Goal: Task Accomplishment & Management: Use online tool/utility

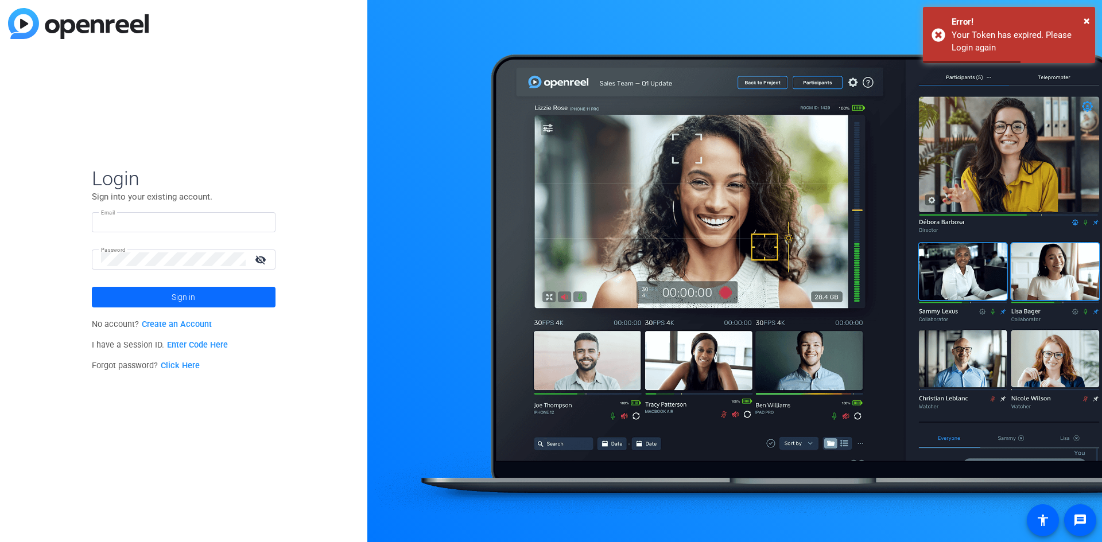
type input "steven.bernucci@mnp.ca"
click at [203, 297] on span at bounding box center [184, 297] width 184 height 28
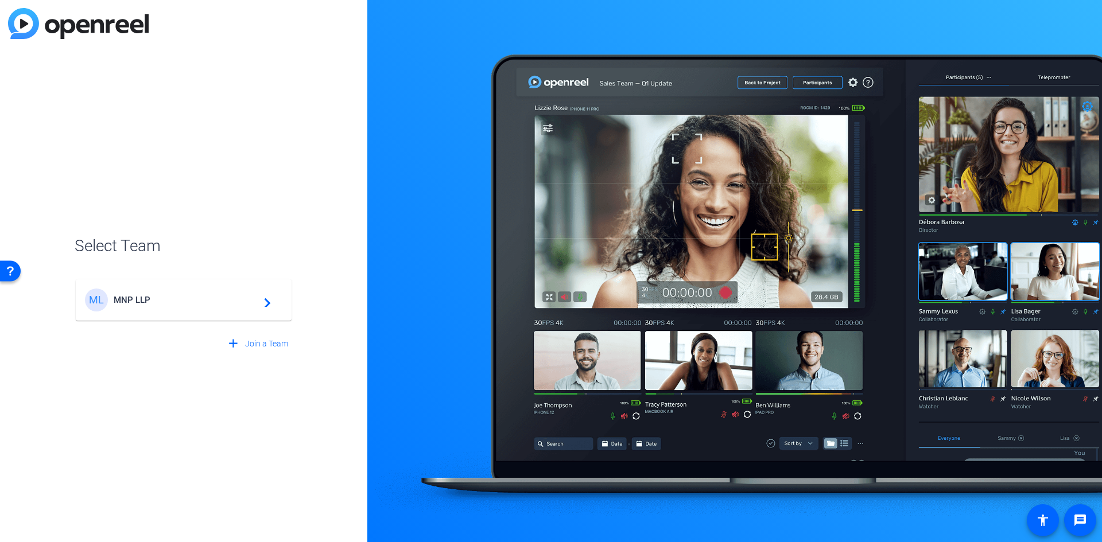
click at [264, 303] on mat-icon "navigate_next" at bounding box center [264, 300] width 14 height 14
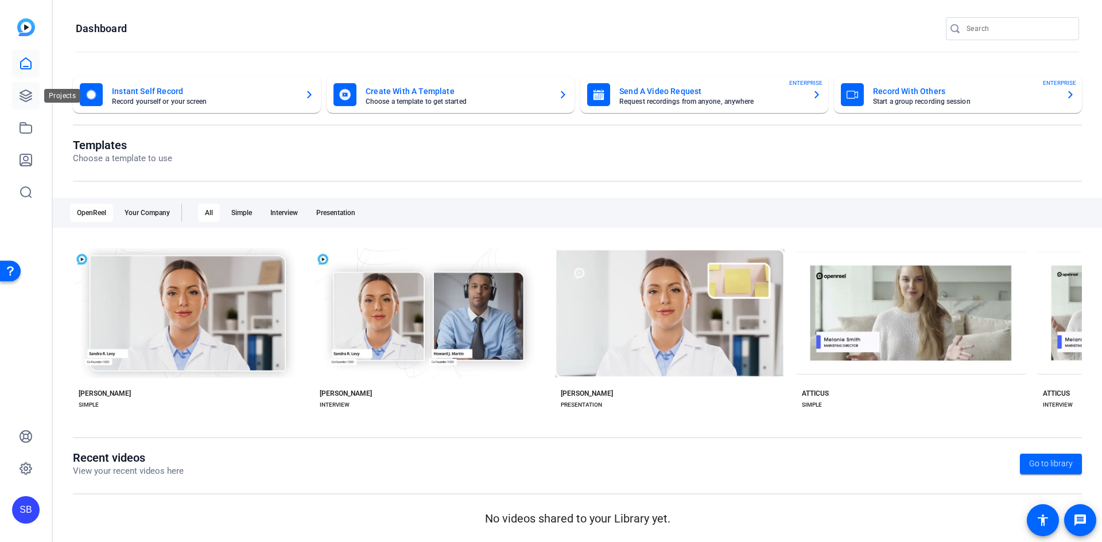
click at [27, 100] on icon at bounding box center [25, 95] width 11 height 11
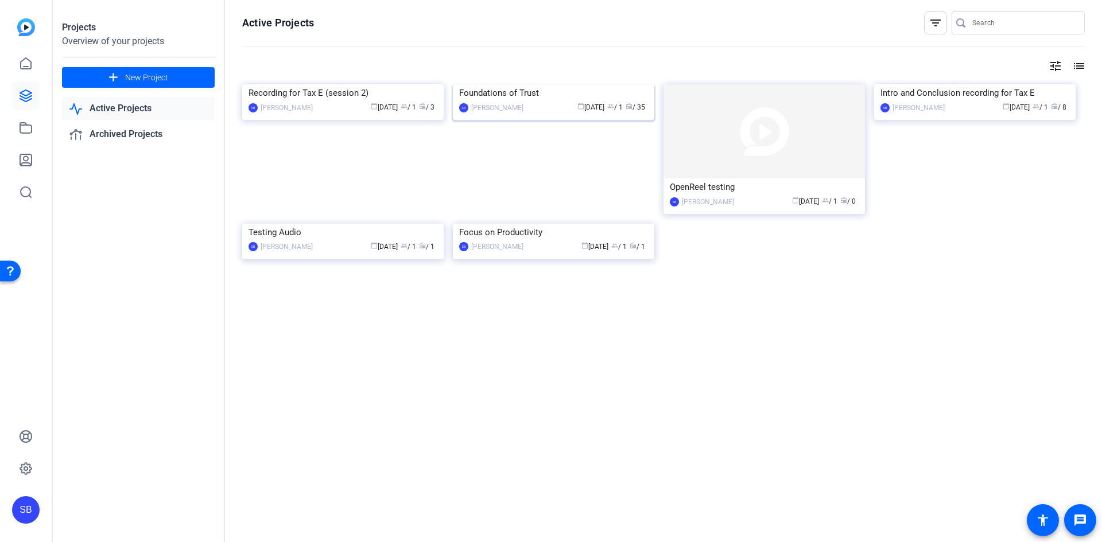
click at [581, 84] on img at bounding box center [553, 84] width 201 height 0
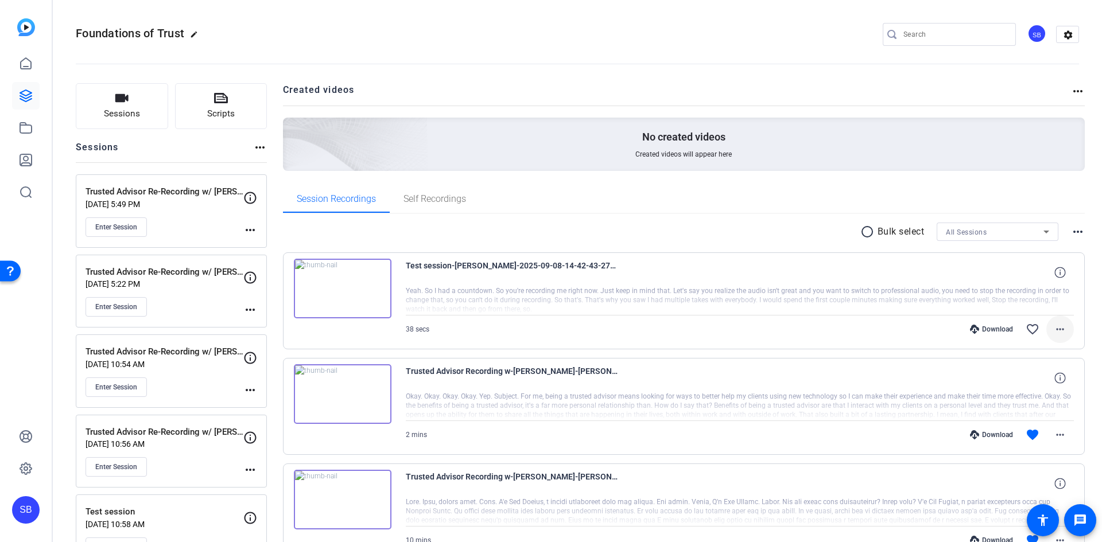
click at [1054, 327] on mat-icon "more_horiz" at bounding box center [1060, 329] width 14 height 14
click at [645, 294] on div at bounding box center [551, 271] width 1102 height 542
click at [584, 304] on div at bounding box center [740, 300] width 668 height 29
click at [216, 107] on span "Scripts" at bounding box center [221, 113] width 28 height 13
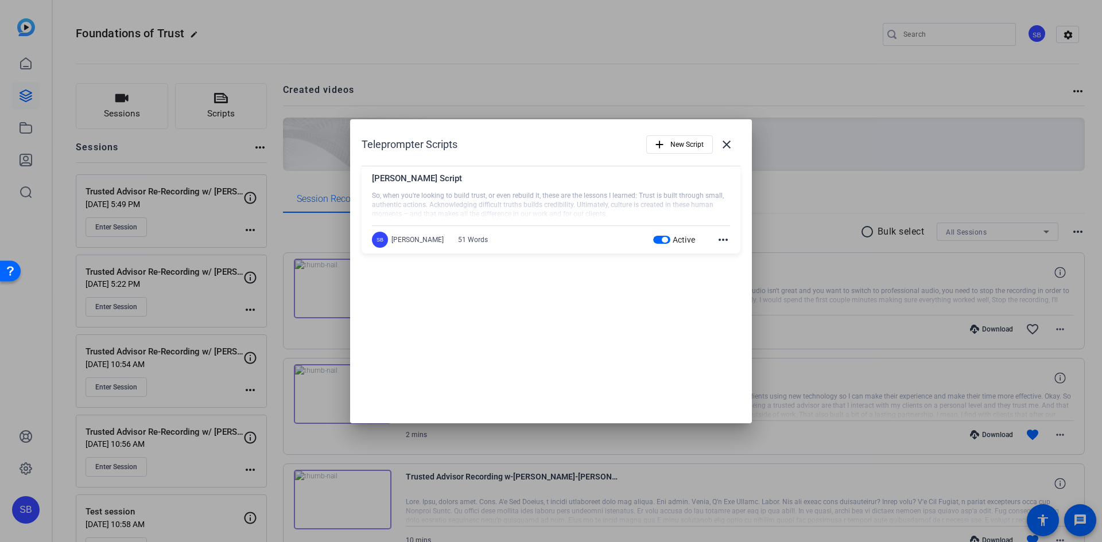
click at [579, 141] on div "Teleprompter Scripts add New Script close" at bounding box center [550, 145] width 379 height 28
click at [723, 143] on mat-icon "close" at bounding box center [726, 145] width 14 height 14
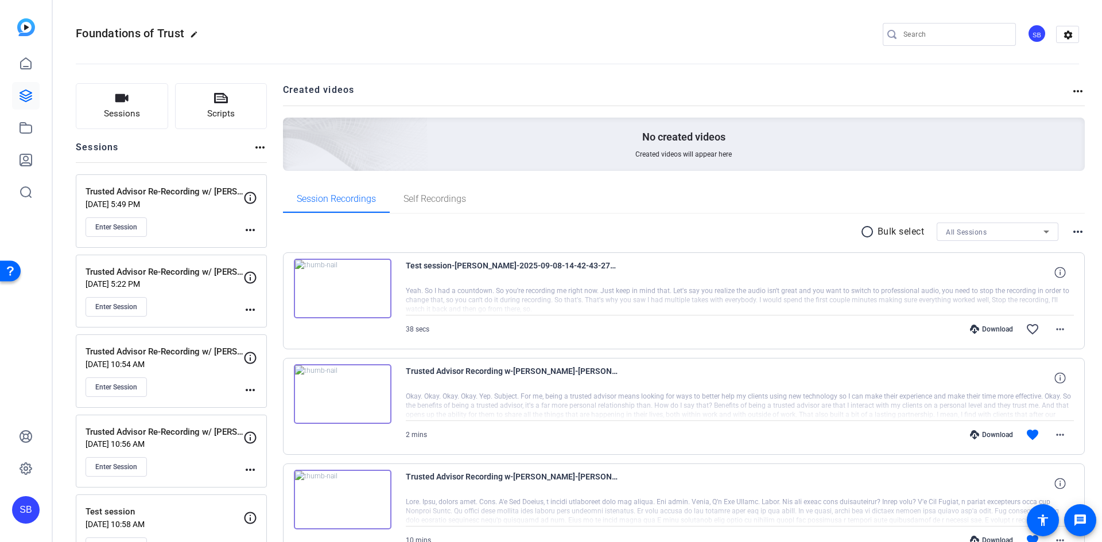
click at [214, 201] on p "Sep 08, 2025 @ 5:49 PM" at bounding box center [164, 204] width 158 height 9
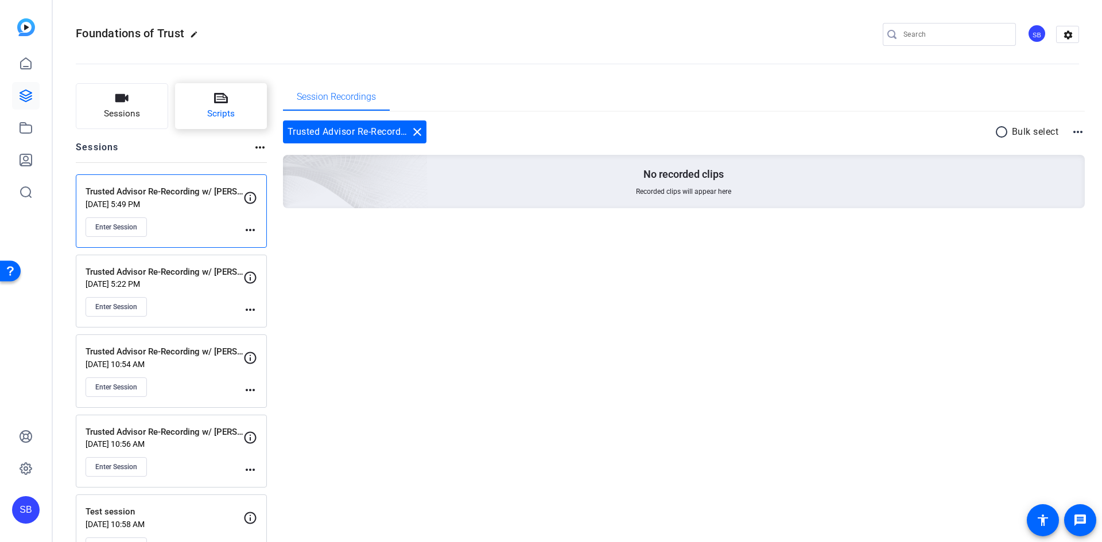
click at [221, 112] on span "Scripts" at bounding box center [221, 113] width 28 height 13
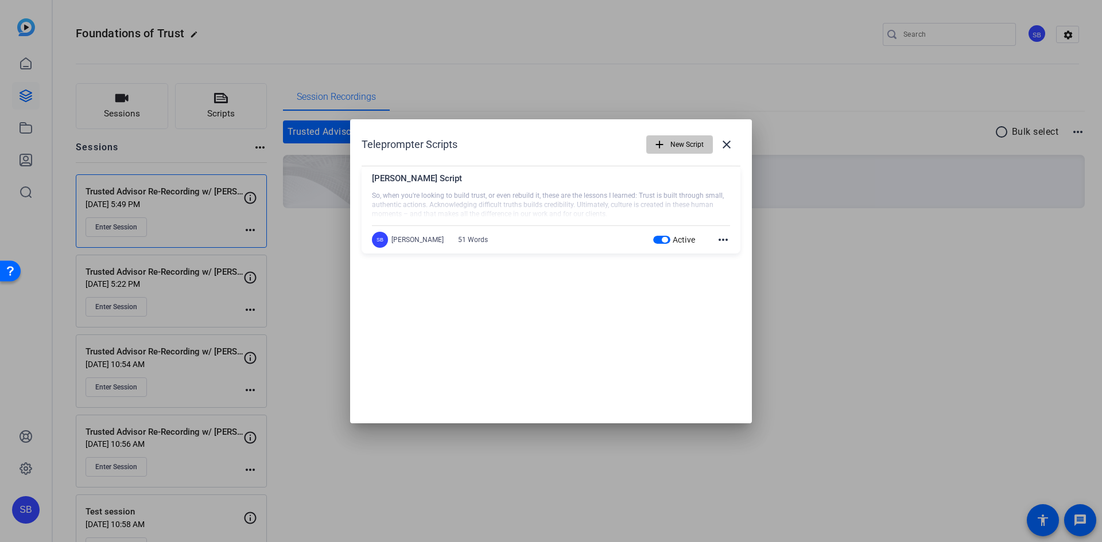
click at [662, 143] on mat-icon "add" at bounding box center [659, 144] width 13 height 13
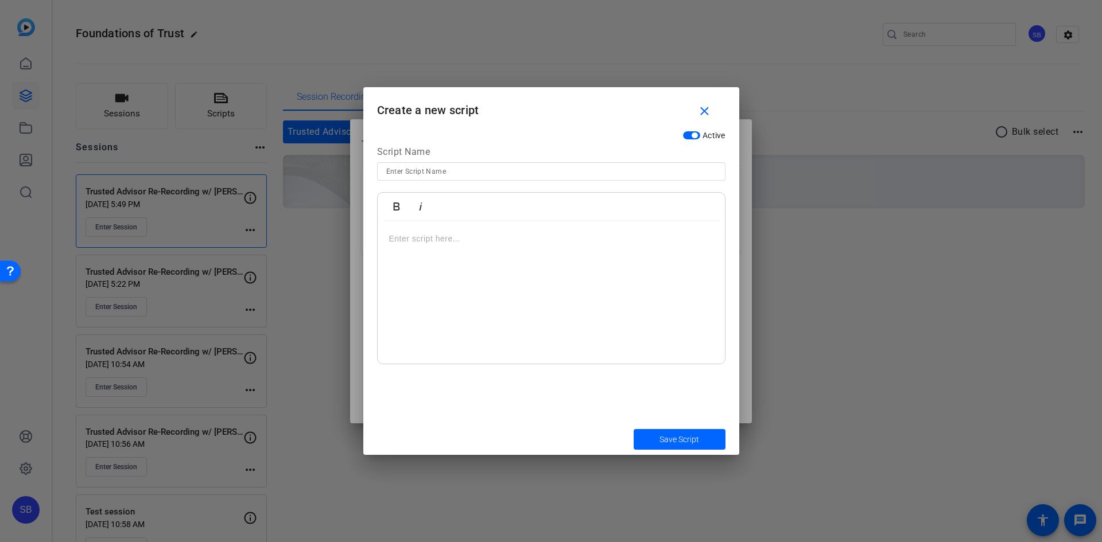
click at [450, 173] on input at bounding box center [551, 172] width 330 height 14
type input "Trevor's re-record"
click at [489, 264] on div at bounding box center [551, 292] width 347 height 143
click at [427, 244] on p at bounding box center [551, 238] width 324 height 13
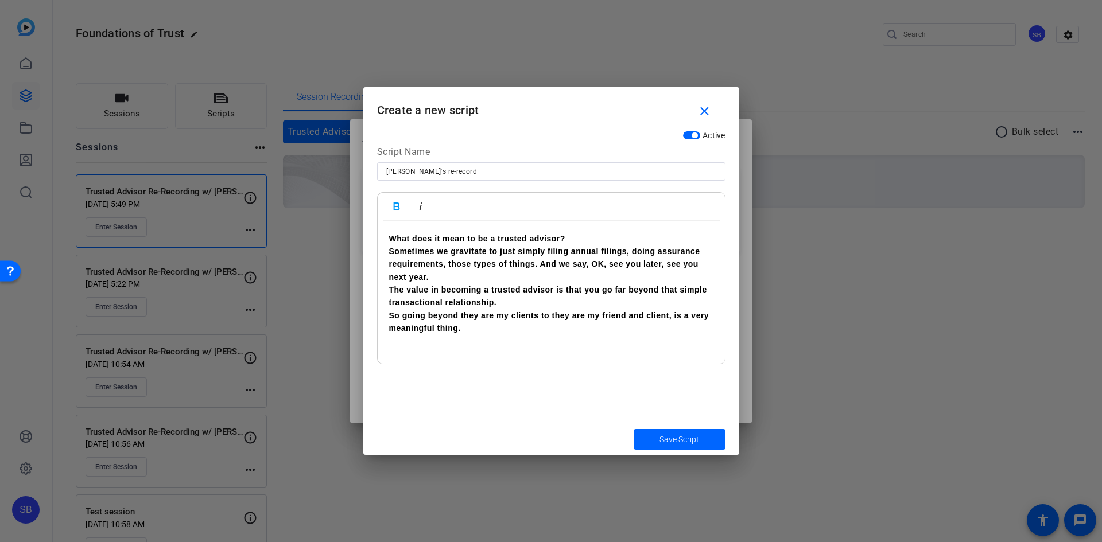
click at [604, 232] on p "What does it mean to be a trusted advisor?" at bounding box center [551, 238] width 324 height 13
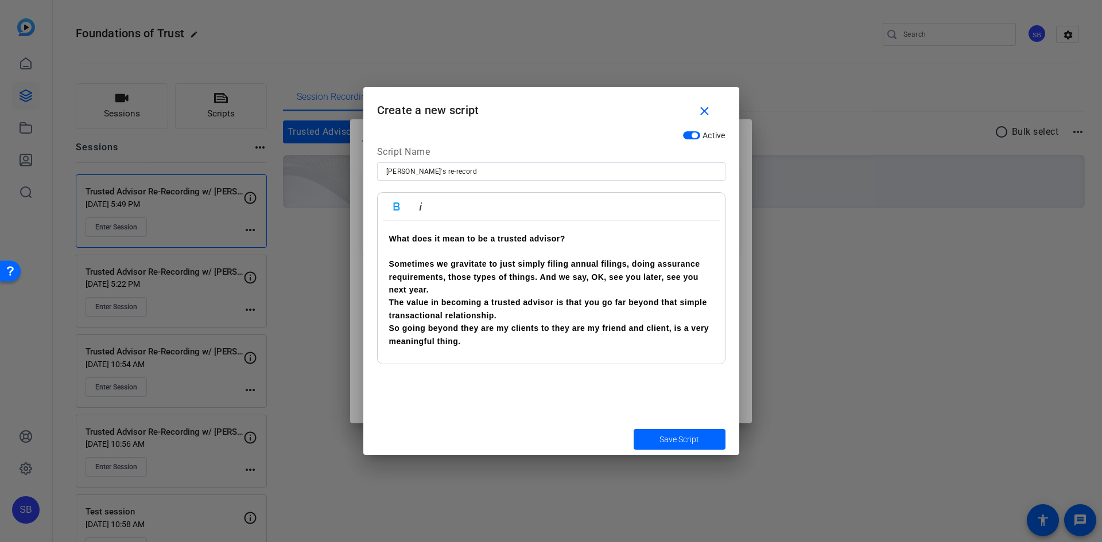
drag, startPoint x: 431, startPoint y: 287, endPoint x: 535, endPoint y: 307, distance: 105.8
click at [431, 287] on p "Sometimes we gravitate to just simply filing annual filings, doing assurance re…" at bounding box center [551, 277] width 324 height 38
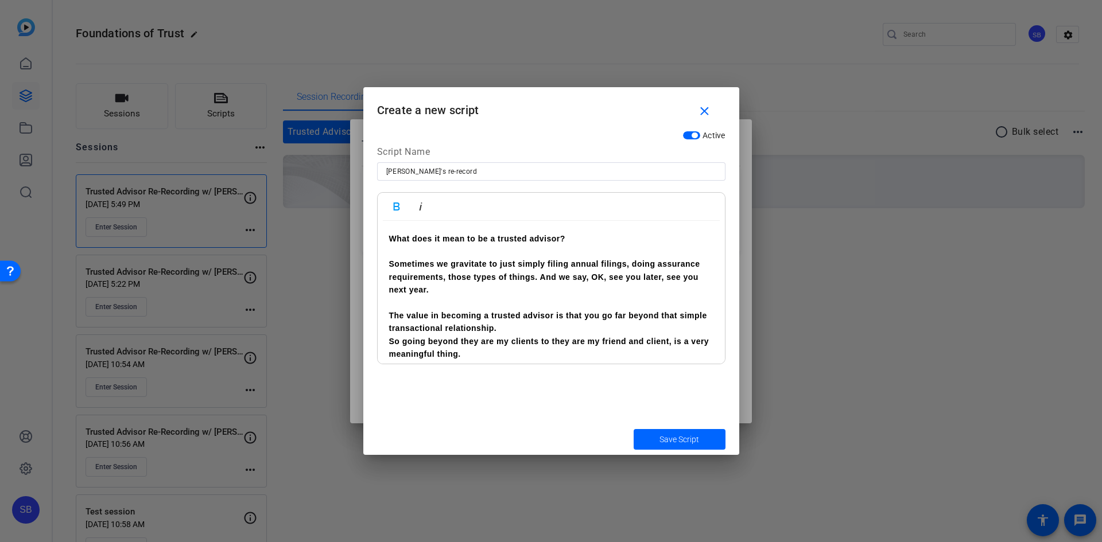
click at [519, 329] on p "The value in becoming a trusted advisor is that you go far beyond that simple t…" at bounding box center [551, 322] width 324 height 26
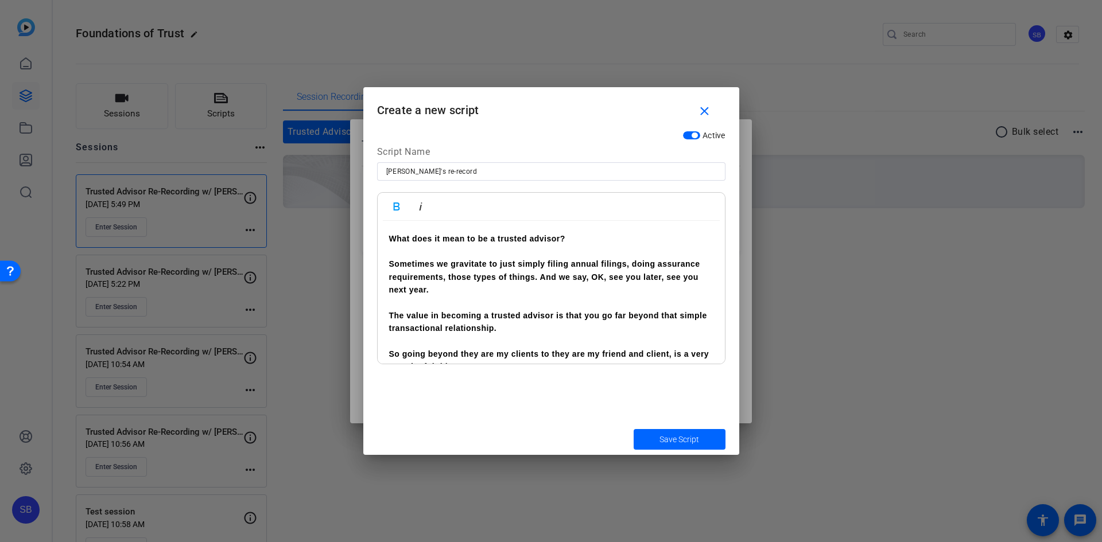
click at [513, 256] on p "​" at bounding box center [551, 251] width 324 height 13
click at [508, 262] on strong "Sometimes we gravitate to just simply filing annual filings, doing assurance re…" at bounding box center [544, 276] width 311 height 35
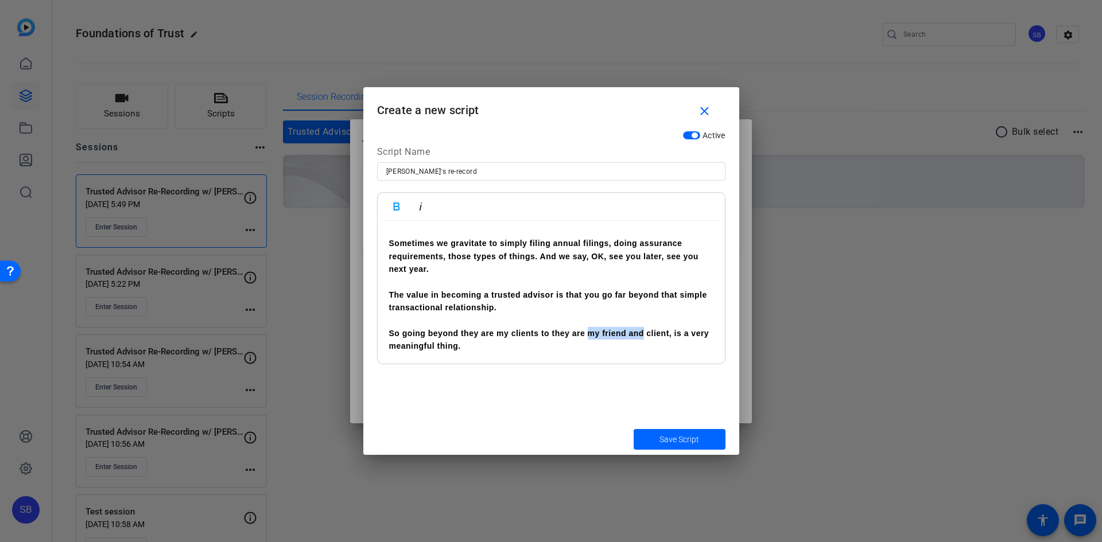
drag, startPoint x: 589, startPoint y: 334, endPoint x: 643, endPoint y: 333, distance: 54.5
click at [643, 333] on strong "So going beyond they are my clients to they are my friend and client, is a very…" at bounding box center [549, 340] width 320 height 22
click at [531, 334] on strong "So going beyond they are my clients to they are my friend and client, is a very…" at bounding box center [549, 340] width 320 height 22
click at [534, 334] on strong "So going beyond they are my clients to they are my friend and client, is a very…" at bounding box center [549, 340] width 320 height 22
click at [457, 333] on strong "So going beyond they are my client to they are my friend and client, is a very …" at bounding box center [546, 340] width 315 height 22
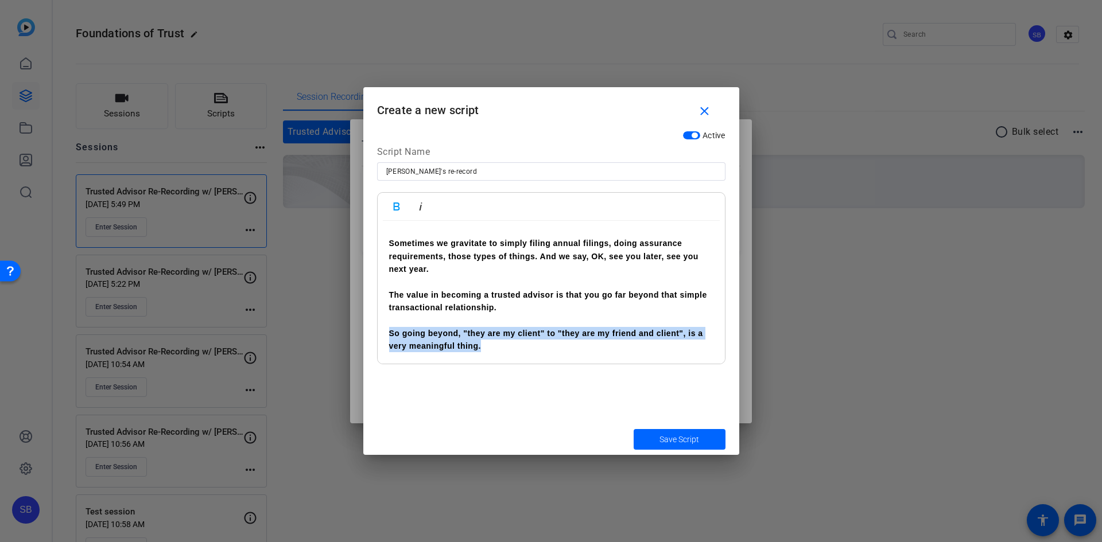
drag, startPoint x: 492, startPoint y: 345, endPoint x: 391, endPoint y: 336, distance: 100.9
click at [391, 336] on p "So going beyond, "they are my client" to "they are my friend and client", is a …" at bounding box center [551, 340] width 324 height 26
copy strong "So going beyond, "they are my client" to "they are my friend and client", is a …"
click at [621, 334] on strong "So going beyond, "they are my client" to "they are my friend and client", is a …" at bounding box center [546, 340] width 314 height 22
drag, startPoint x: 612, startPoint y: 336, endPoint x: 657, endPoint y: 337, distance: 45.3
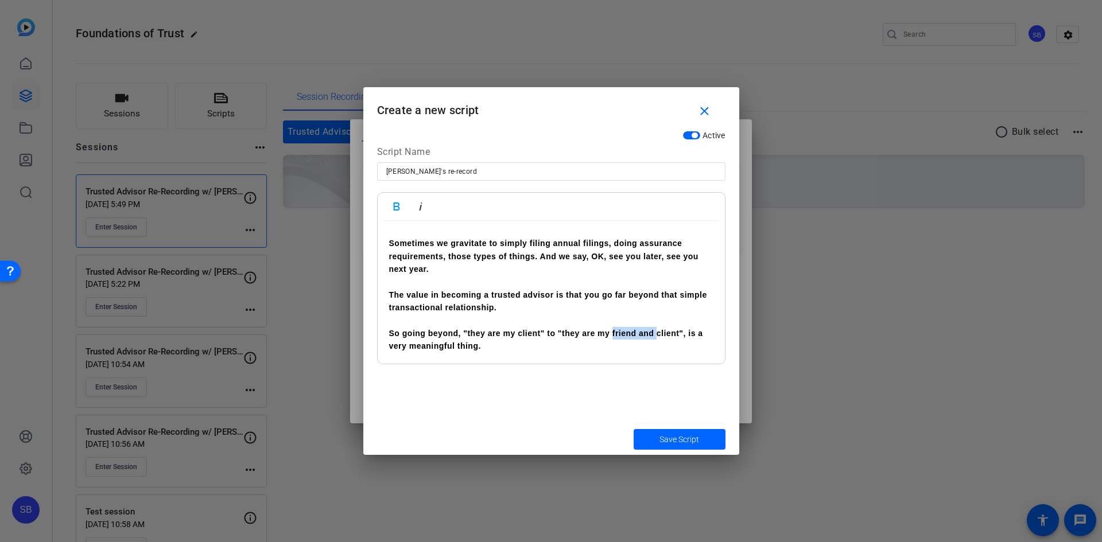
click at [657, 337] on strong "So going beyond, "they are my client" to "they are my friend and client", is a …" at bounding box center [546, 340] width 314 height 22
click at [496, 345] on p "So going beyond, "they are my client" to "they are my client and friend", is a …" at bounding box center [551, 340] width 324 height 26
click at [678, 334] on strong "So going beyond, "they are my client" to "they are my client and friend", is a …" at bounding box center [546, 340] width 314 height 22
click at [499, 352] on p "So going beyond, "they are my client" to "they are my client and friend" is a v…" at bounding box center [551, 340] width 324 height 26
click at [436, 330] on strong "So going beyond, "they are my client" to "they are my client and friend" is a v…" at bounding box center [545, 340] width 312 height 22
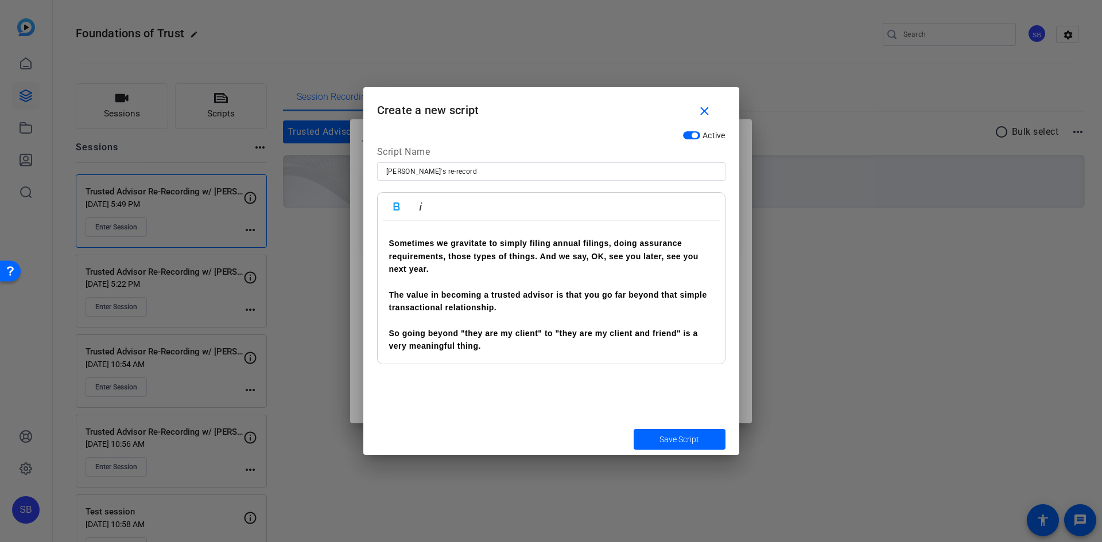
click at [507, 348] on p "So going beyond "they are my client" to "they are my client and friend" is a ve…" at bounding box center [551, 340] width 324 height 26
click at [530, 302] on p "The value in becoming a trusted advisor is that you go far beyond that simple t…" at bounding box center [551, 302] width 324 height 26
click at [692, 440] on span "Save Script" at bounding box center [679, 440] width 40 height 12
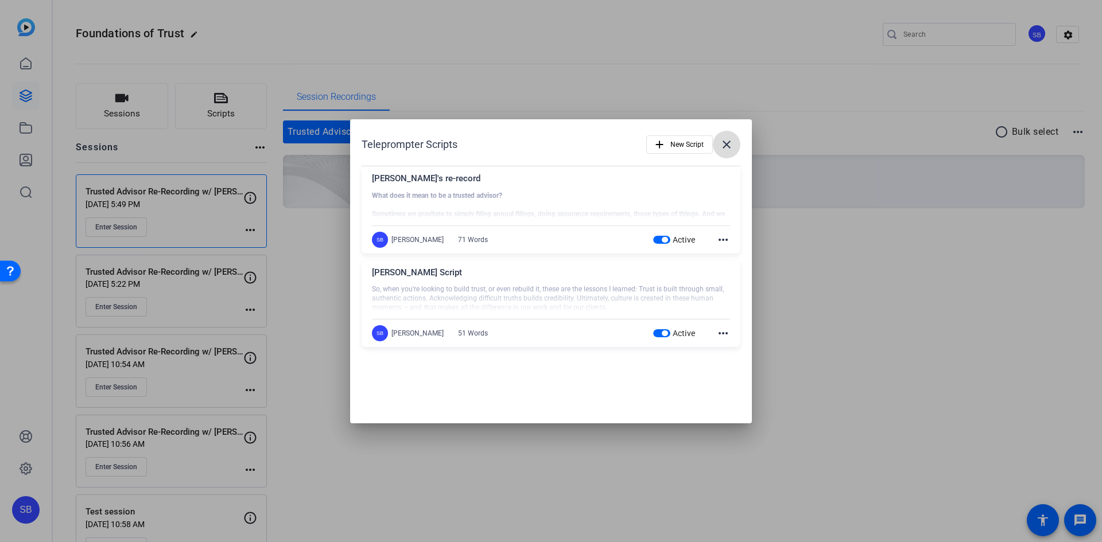
click at [729, 142] on mat-icon "close" at bounding box center [726, 145] width 14 height 14
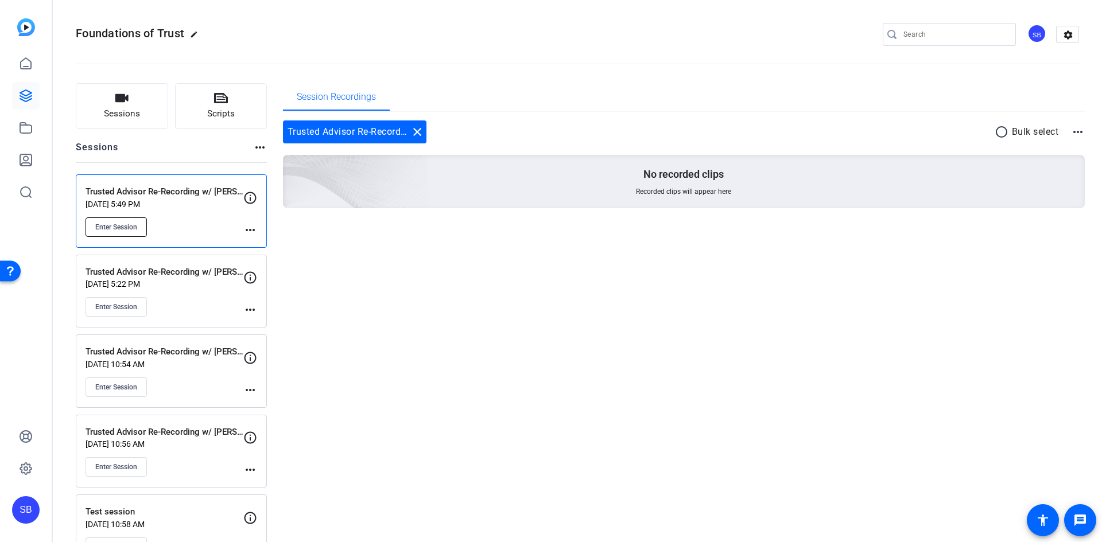
click at [111, 231] on span "Enter Session" at bounding box center [116, 227] width 42 height 9
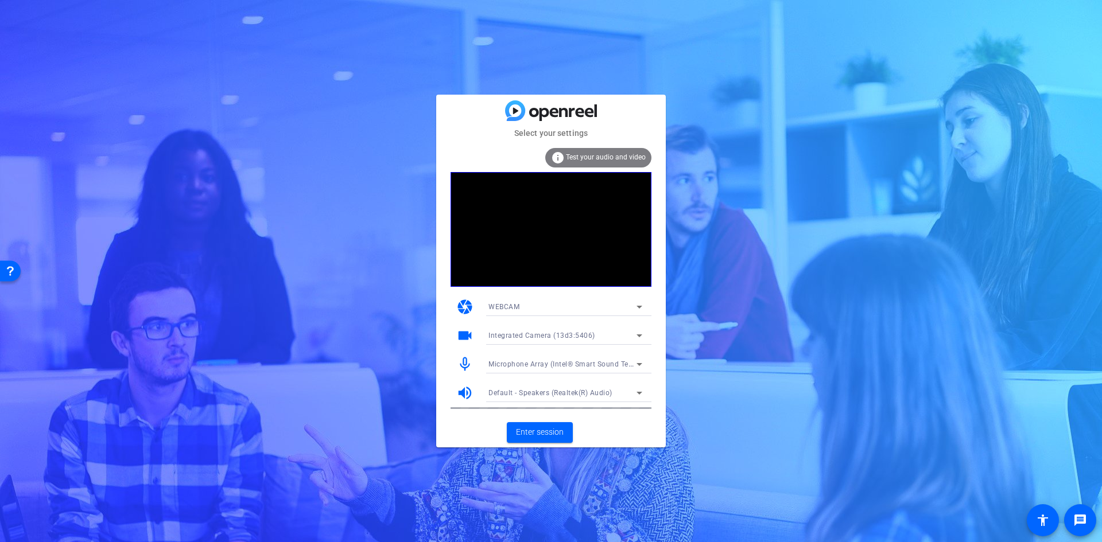
click at [635, 309] on icon at bounding box center [639, 307] width 14 height 14
click at [638, 307] on div at bounding box center [551, 271] width 1102 height 542
click at [638, 307] on icon at bounding box center [639, 307] width 6 height 3
click at [638, 307] on div at bounding box center [551, 271] width 1102 height 542
click at [601, 154] on span "Test your audio and video" at bounding box center [606, 157] width 80 height 8
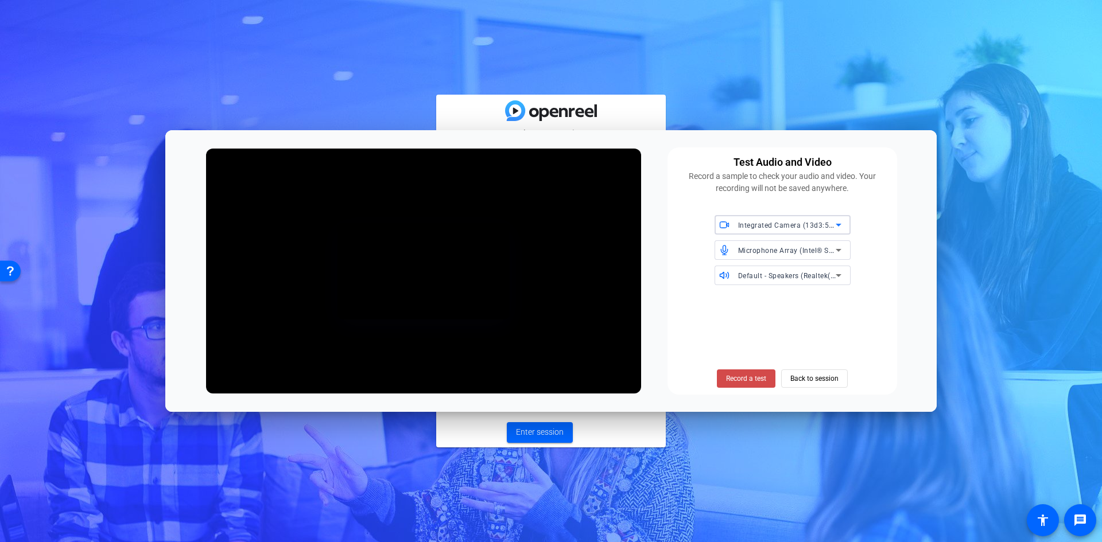
click at [753, 385] on span at bounding box center [746, 379] width 59 height 28
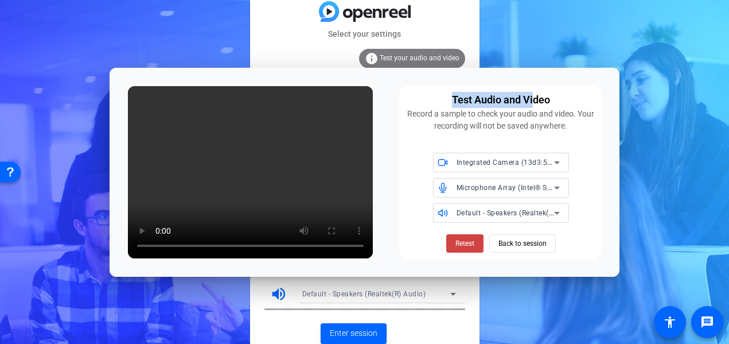
drag, startPoint x: 534, startPoint y: 78, endPoint x: 264, endPoint y: 86, distance: 269.8
click at [264, 86] on div "Test Audio and Video Record a sample to check your audio and video. Your record…" at bounding box center [365, 172] width 511 height 209
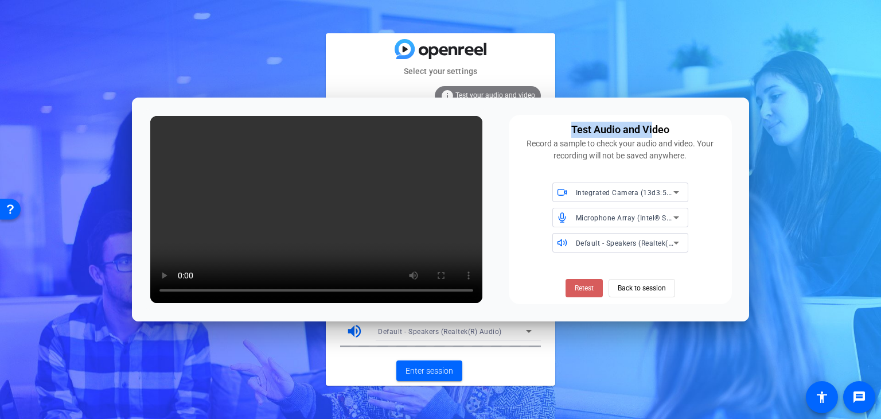
click at [585, 287] on span "Retest" at bounding box center [584, 288] width 19 height 10
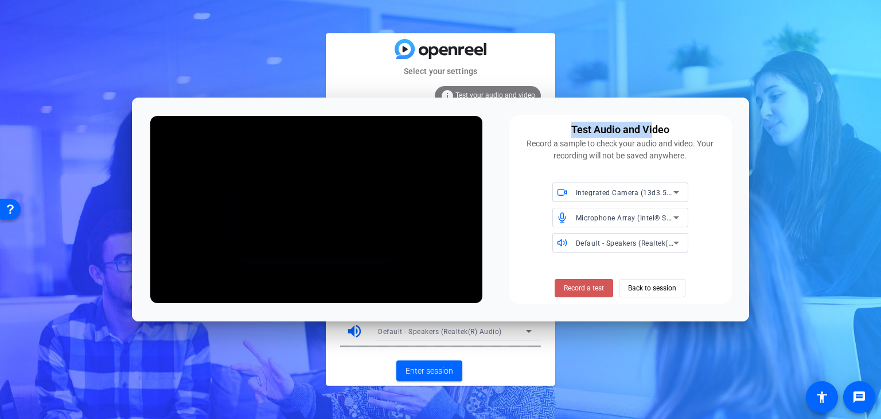
click at [585, 287] on span "Record a test" at bounding box center [584, 288] width 40 height 10
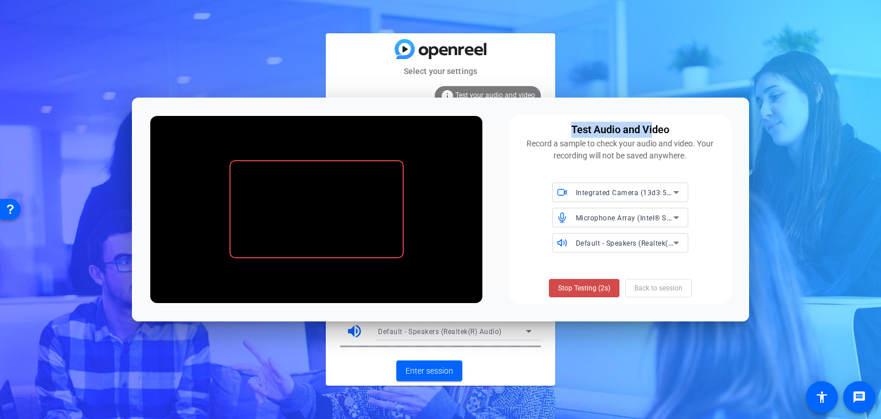
click at [598, 285] on span "Stop Testing (2s)" at bounding box center [584, 288] width 52 height 10
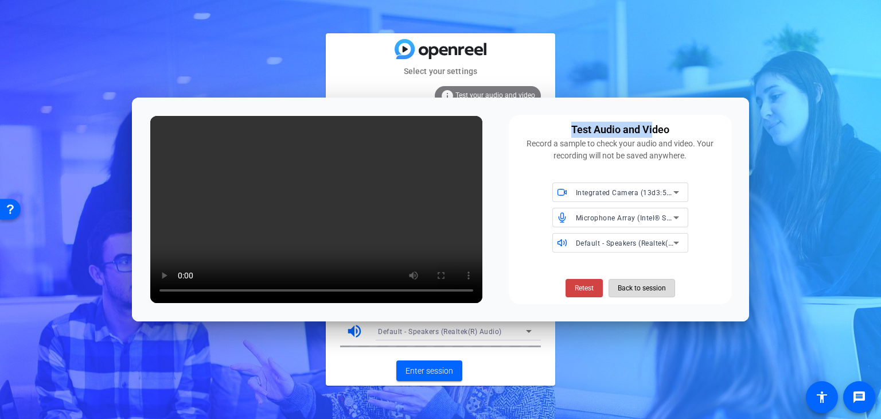
click at [658, 287] on span "Back to session" at bounding box center [642, 288] width 48 height 22
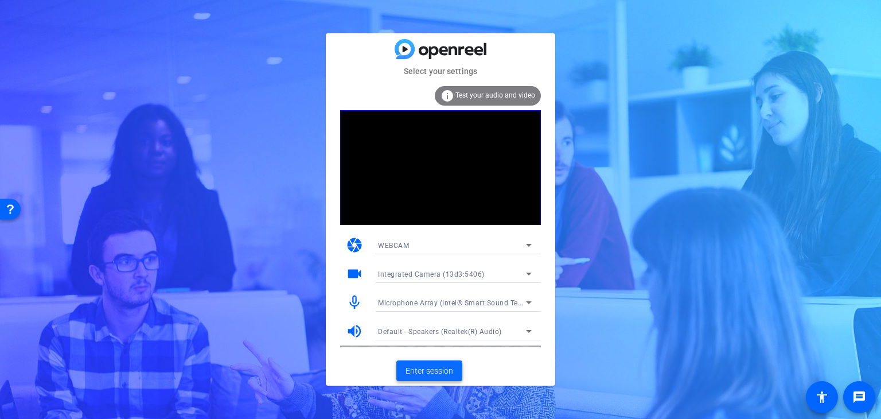
click at [441, 371] on span "Enter session" at bounding box center [430, 371] width 48 height 12
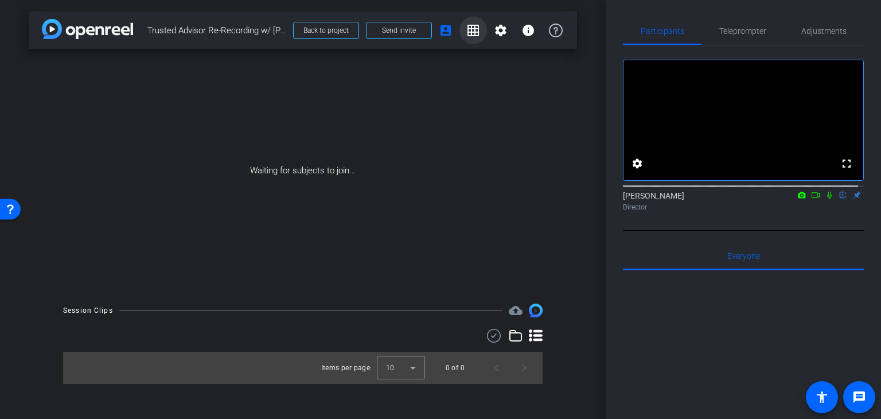
click at [472, 32] on mat-icon "grid_on" at bounding box center [473, 31] width 14 height 14
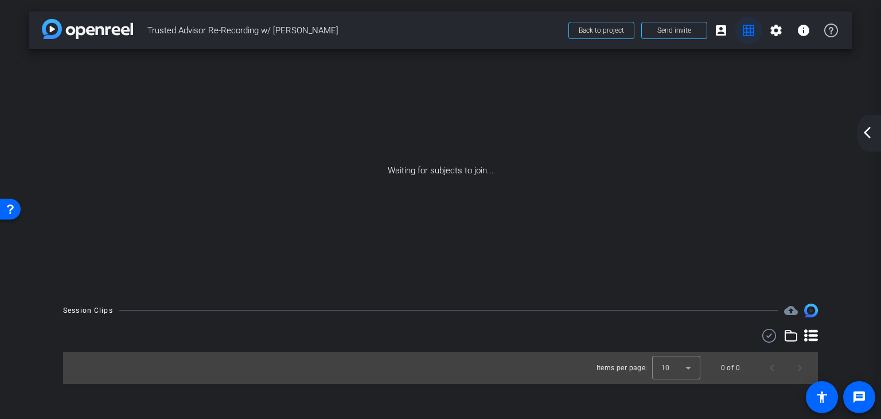
click at [749, 30] on mat-icon "grid_on" at bounding box center [749, 31] width 14 height 14
click at [777, 28] on mat-icon "settings" at bounding box center [776, 31] width 14 height 14
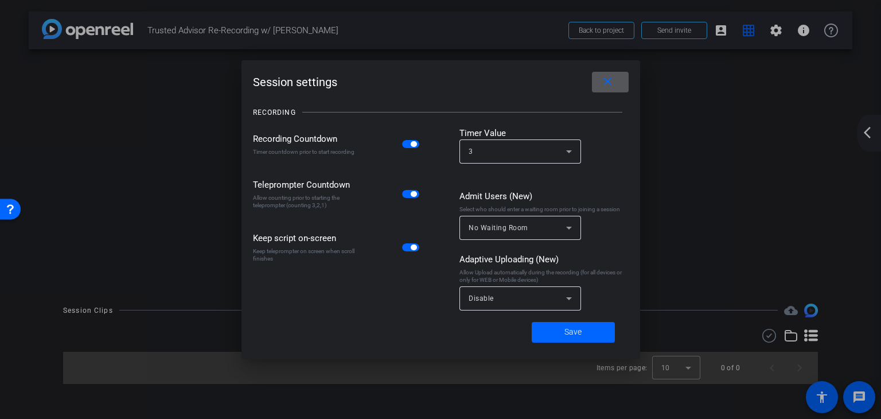
click at [608, 82] on mat-icon "close" at bounding box center [608, 82] width 14 height 14
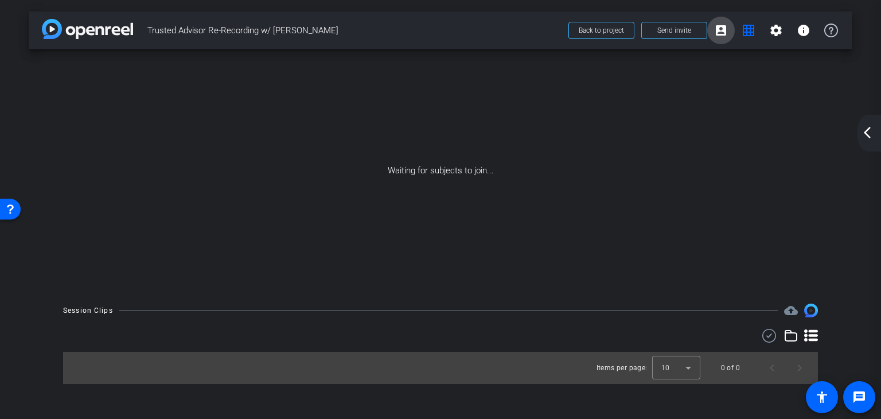
click at [726, 30] on mat-icon "account_box" at bounding box center [721, 31] width 14 height 14
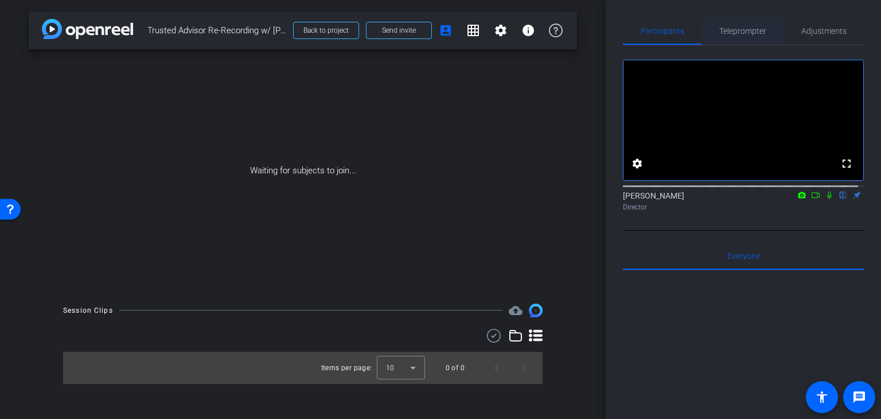
click at [739, 33] on span "Teleprompter" at bounding box center [742, 31] width 47 height 8
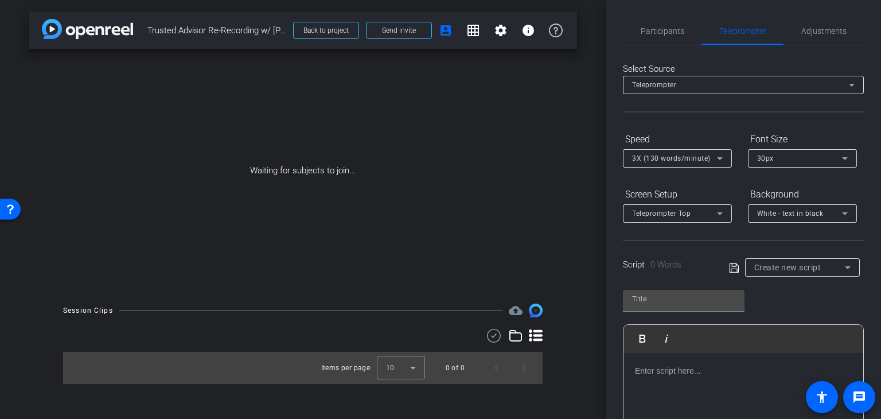
click at [752, 84] on div "Teleprompter" at bounding box center [740, 84] width 217 height 14
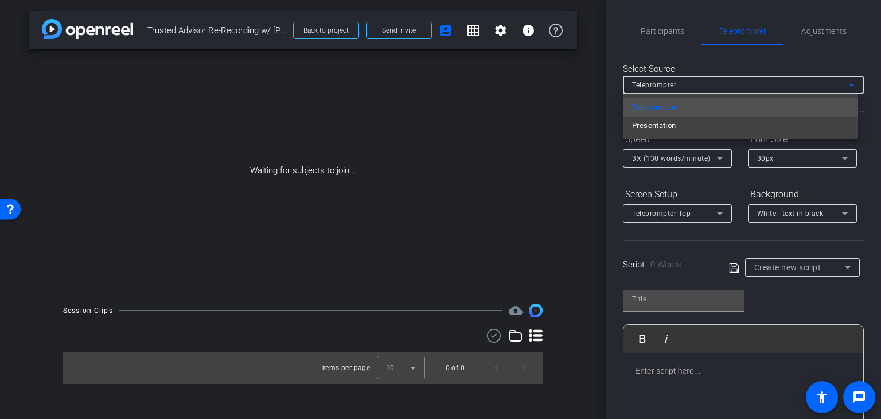
click at [752, 84] on div at bounding box center [440, 209] width 881 height 419
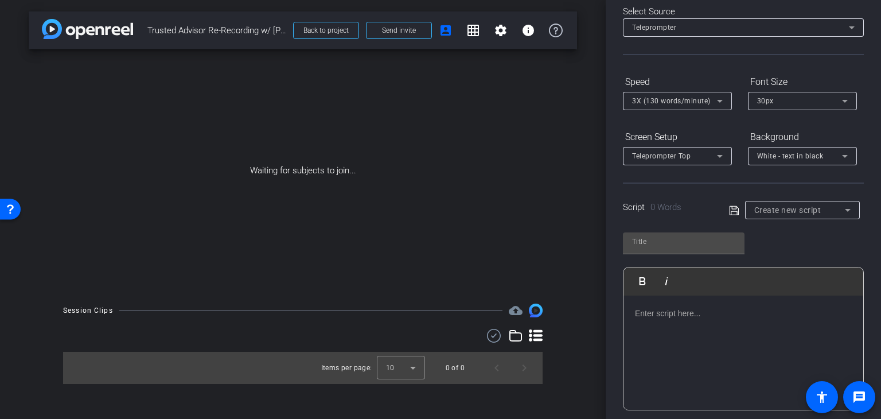
scroll to position [115, 0]
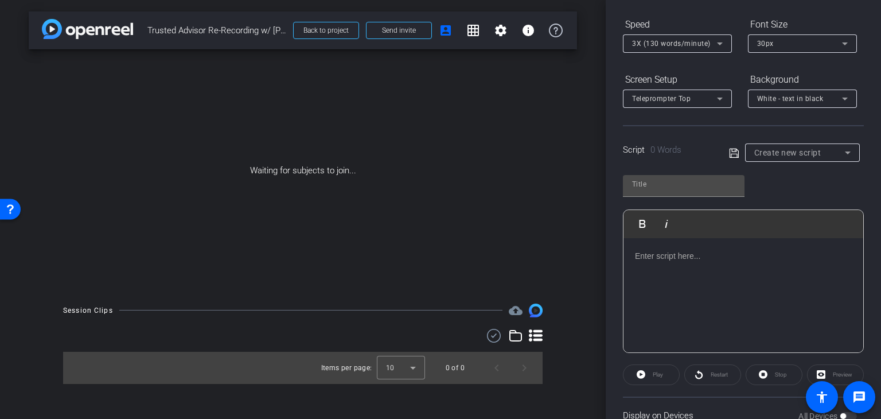
click at [653, 141] on div "Script 0 Words Create new script" at bounding box center [743, 143] width 241 height 37
click at [841, 150] on icon at bounding box center [848, 153] width 14 height 14
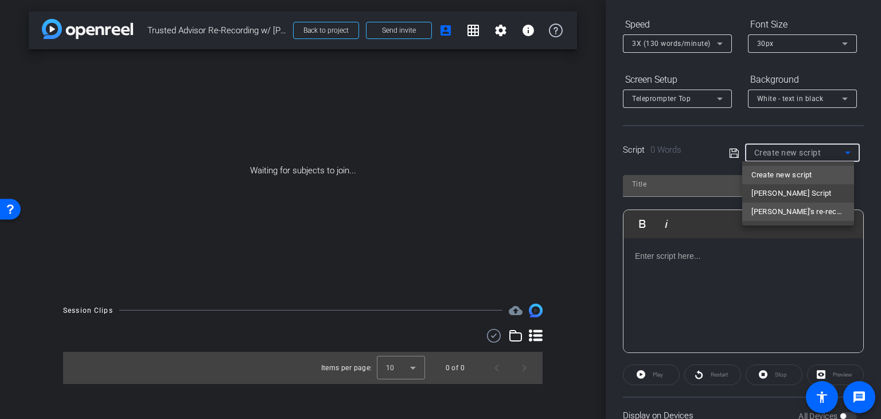
click at [791, 209] on span "Trevor's re-record" at bounding box center [799, 212] width 94 height 14
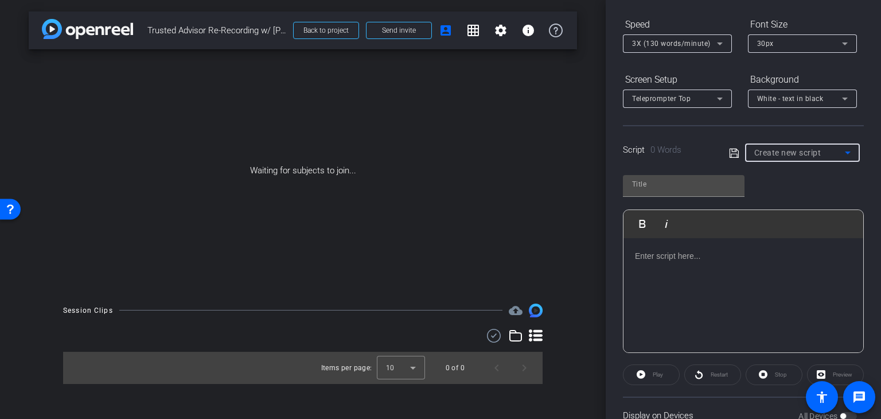
type input "Trevor's re-record"
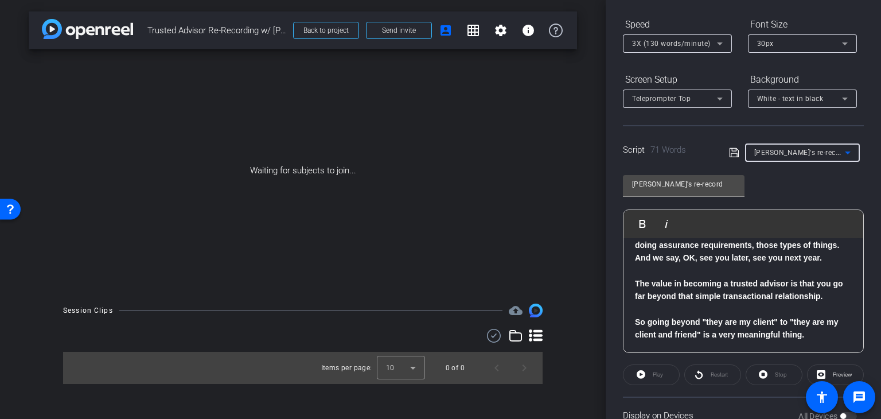
scroll to position [145, 0]
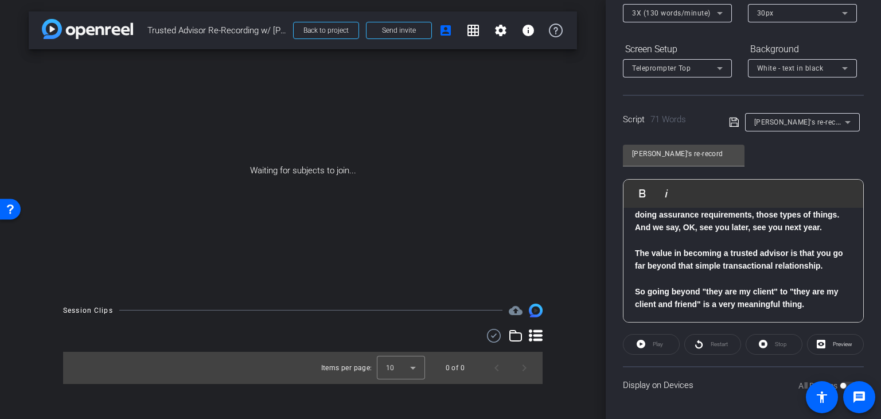
click at [653, 341] on div "Play" at bounding box center [651, 344] width 57 height 21
click at [643, 341] on div "Play" at bounding box center [651, 344] width 57 height 21
click at [667, 346] on div "Play" at bounding box center [651, 344] width 57 height 21
click at [628, 343] on div "Play" at bounding box center [651, 344] width 57 height 21
click at [834, 343] on span "Preview" at bounding box center [843, 344] width 20 height 6
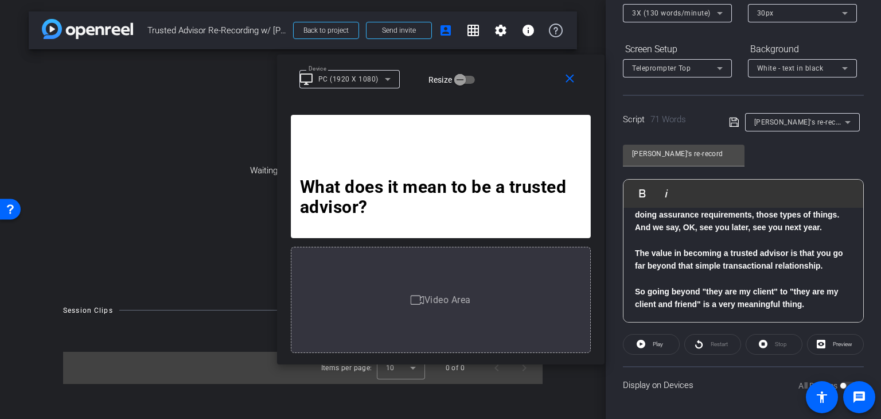
click at [446, 209] on p "What does it mean to be a trusted advisor?" at bounding box center [441, 197] width 282 height 40
click at [445, 315] on div "Video Area" at bounding box center [441, 300] width 300 height 106
click at [477, 198] on p "What does it mean to be a trusted advisor?" at bounding box center [441, 197] width 282 height 40
click at [421, 302] on icon at bounding box center [418, 300] width 14 height 14
click at [438, 188] on strong "What does it mean to be a trusted advisor?" at bounding box center [435, 197] width 271 height 40
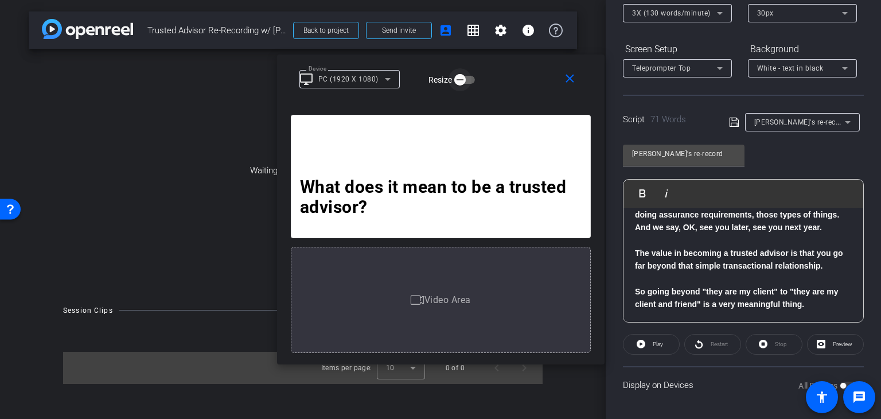
click at [475, 81] on span "button" at bounding box center [464, 80] width 21 height 8
click at [458, 79] on span "button" at bounding box center [469, 79] width 23 height 23
click at [388, 77] on icon at bounding box center [388, 79] width 14 height 14
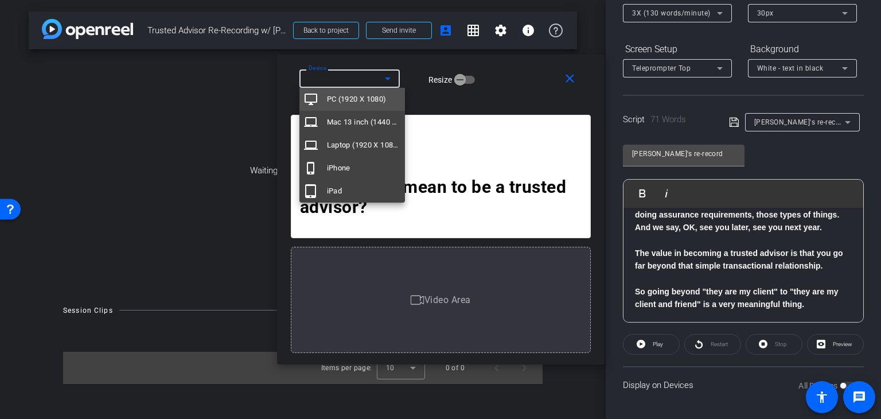
click at [388, 77] on div at bounding box center [440, 209] width 881 height 419
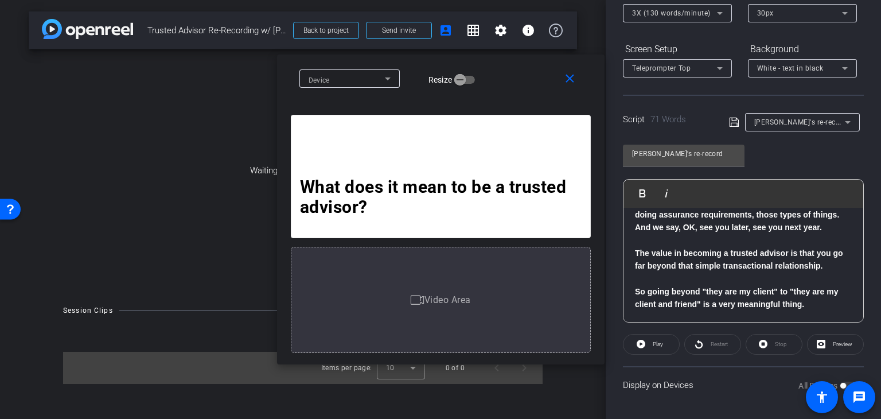
click at [532, 215] on p "What does it mean to be a trusted advisor?" at bounding box center [441, 197] width 282 height 40
click at [765, 386] on div "Display on Devices All Devices" at bounding box center [743, 384] width 241 height 37
click at [844, 381] on span at bounding box center [859, 397] width 32 height 32
click at [740, 391] on div "Display on Devices All Devices" at bounding box center [743, 384] width 241 height 37
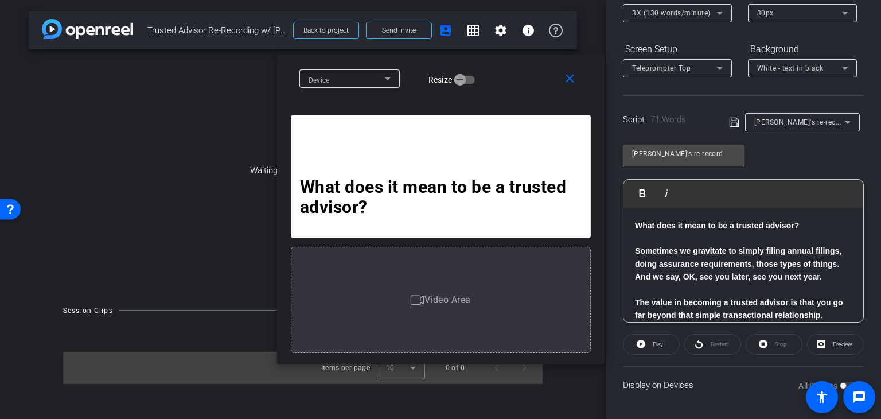
click at [648, 251] on strong "Sometimes we gravitate to simply filing annual filings, doing assurance require…" at bounding box center [738, 263] width 207 height 35
click at [778, 343] on div "Stop" at bounding box center [774, 344] width 57 height 21
click at [833, 342] on span "Preview" at bounding box center [843, 344] width 20 height 6
click at [575, 81] on mat-icon "close" at bounding box center [570, 79] width 14 height 14
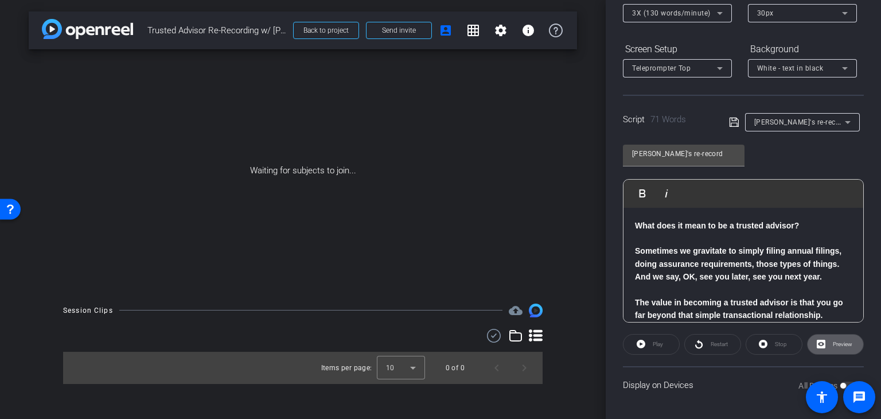
click at [646, 345] on div "Play" at bounding box center [651, 344] width 57 height 21
click at [769, 256] on p "Sometimes we gravitate to simply filing annual filings, doing assurance require…" at bounding box center [743, 263] width 217 height 38
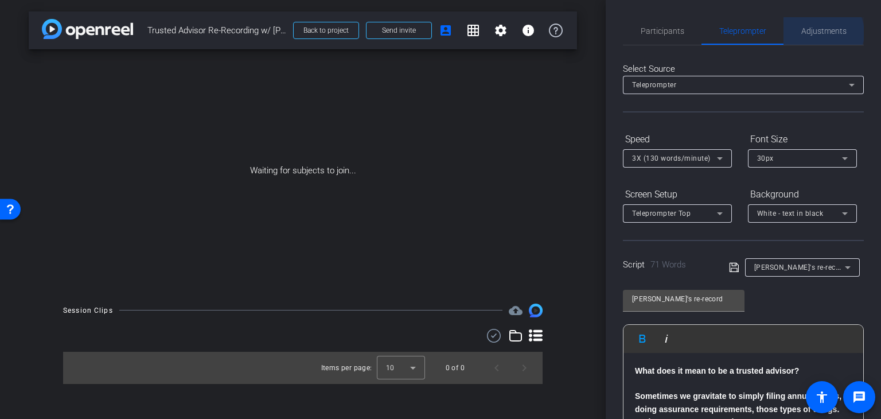
click at [816, 34] on span "Adjustments" at bounding box center [823, 31] width 45 height 8
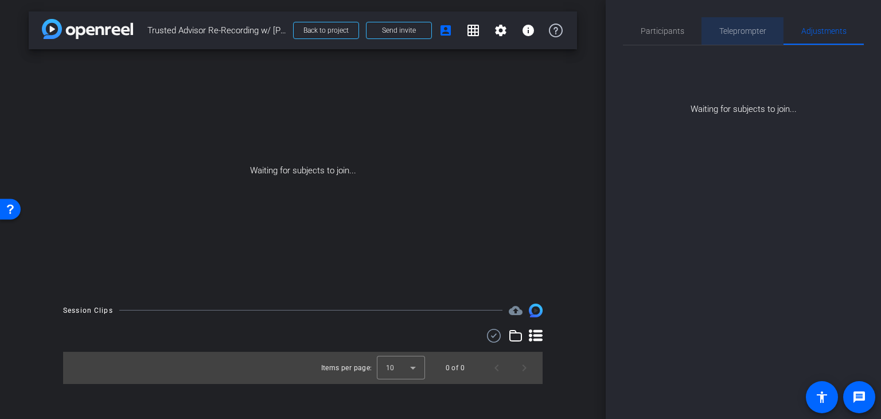
click at [756, 30] on span "Teleprompter" at bounding box center [742, 31] width 47 height 8
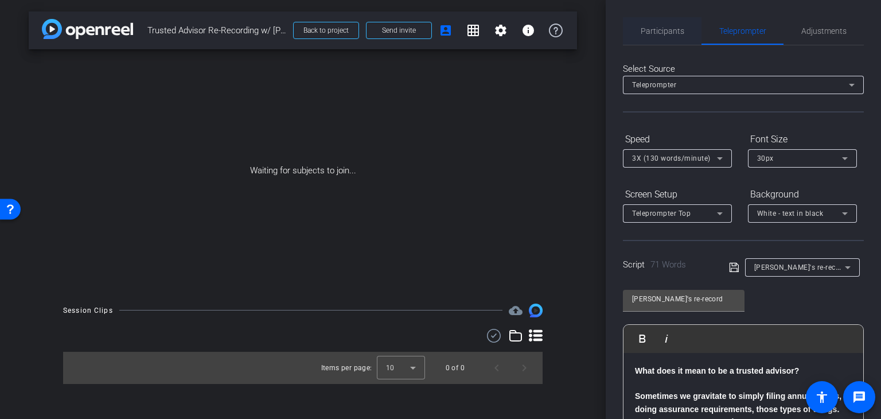
click at [675, 32] on span "Participants" at bounding box center [663, 31] width 44 height 8
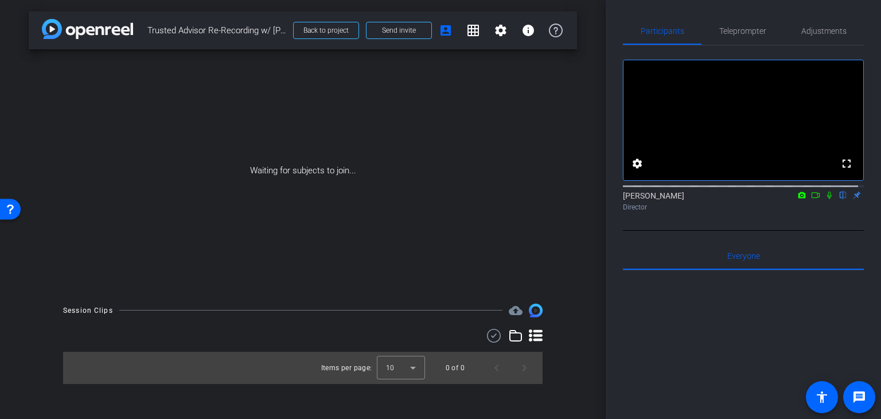
click at [458, 104] on div "Waiting for subjects to join..." at bounding box center [303, 170] width 548 height 243
click at [324, 28] on span "Back to project" at bounding box center [325, 30] width 45 height 8
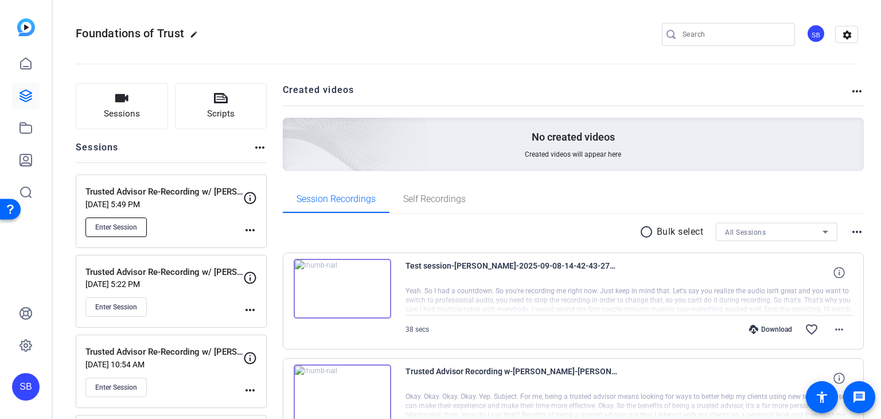
click at [118, 223] on span "Enter Session" at bounding box center [116, 227] width 42 height 9
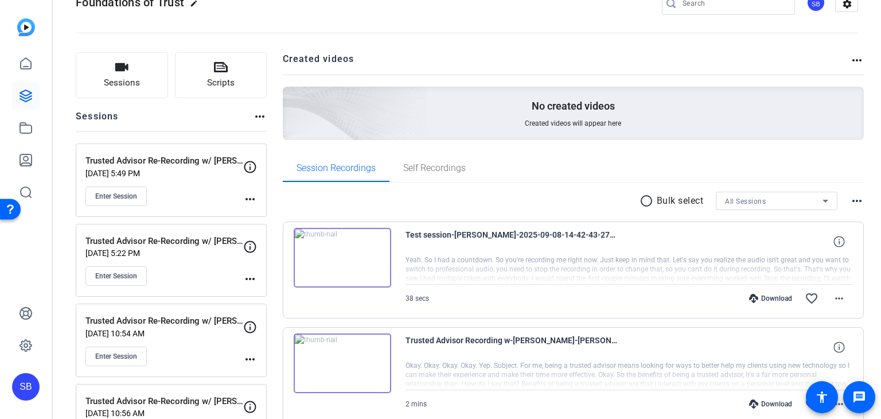
scroll to position [57, 0]
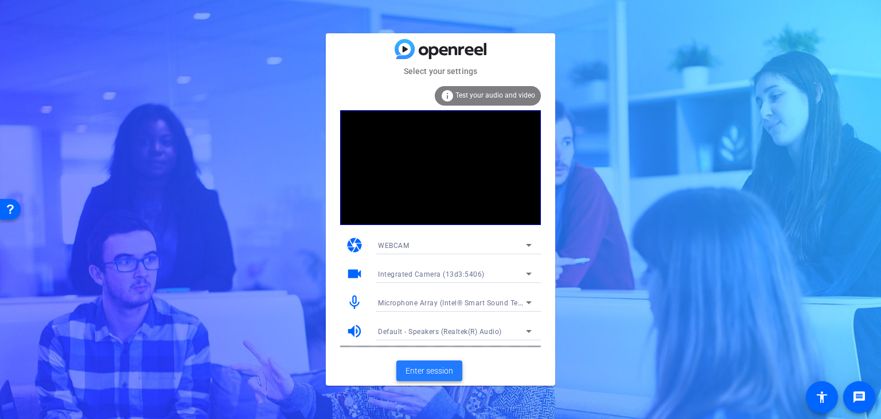
click at [439, 370] on span "Enter session" at bounding box center [430, 371] width 48 height 12
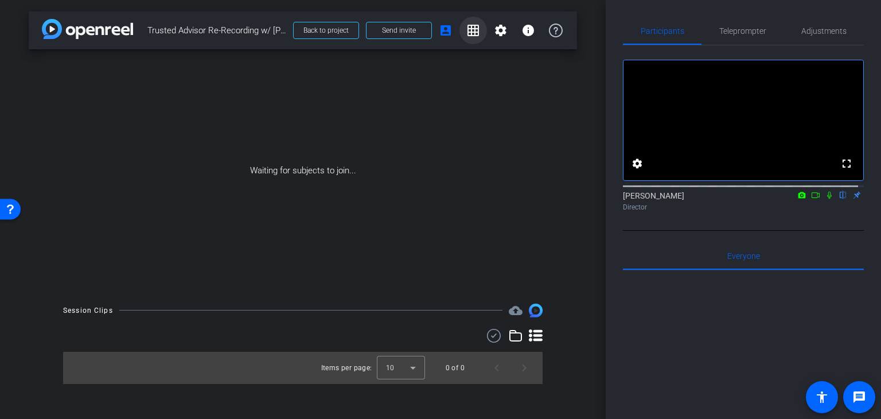
click at [474, 28] on mat-icon "grid_on" at bounding box center [473, 31] width 14 height 14
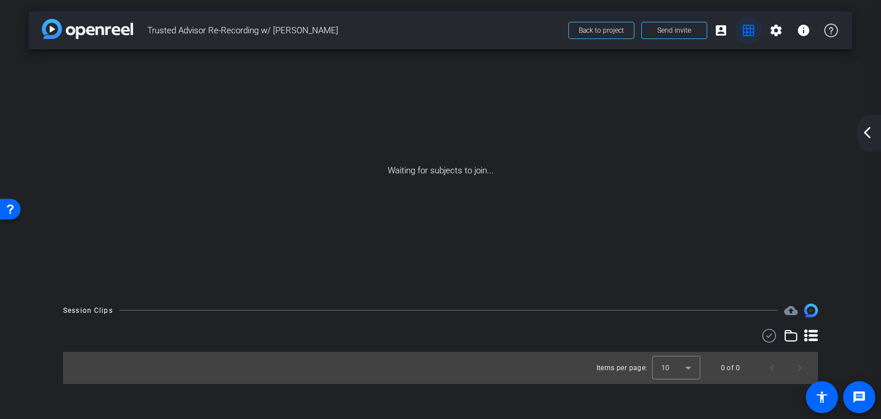
click at [753, 30] on mat-icon "grid_on" at bounding box center [749, 31] width 14 height 14
click at [748, 29] on mat-icon "grid_on" at bounding box center [749, 31] width 14 height 14
click at [719, 32] on mat-icon "account_box" at bounding box center [721, 31] width 14 height 14
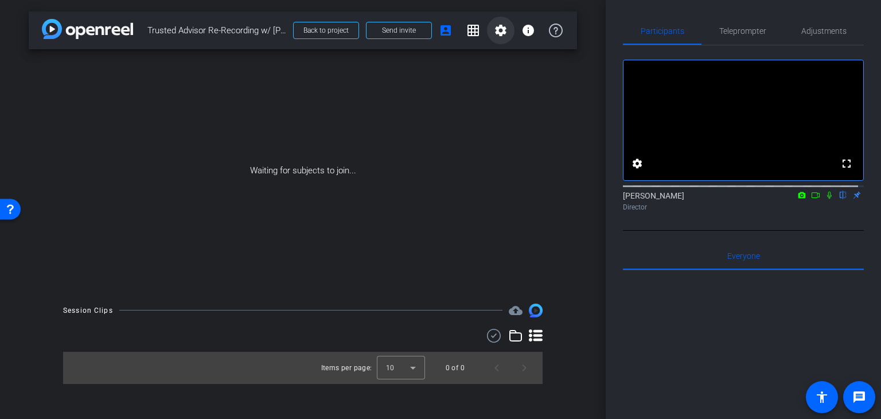
click at [498, 30] on mat-icon "settings" at bounding box center [501, 31] width 14 height 14
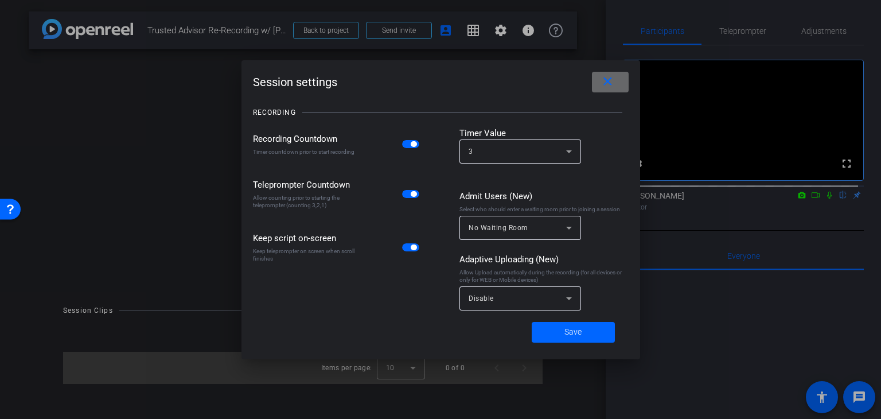
click at [607, 79] on mat-icon "close" at bounding box center [608, 82] width 14 height 14
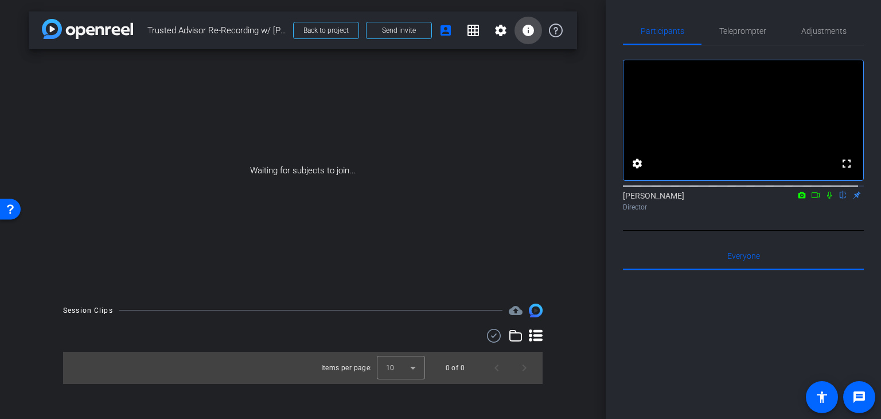
click at [532, 26] on mat-icon "info" at bounding box center [529, 31] width 14 height 14
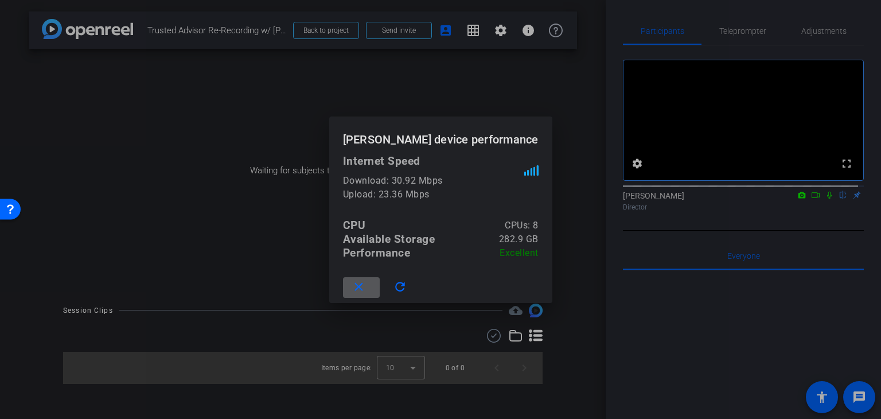
click at [361, 286] on mat-icon "close" at bounding box center [359, 287] width 14 height 14
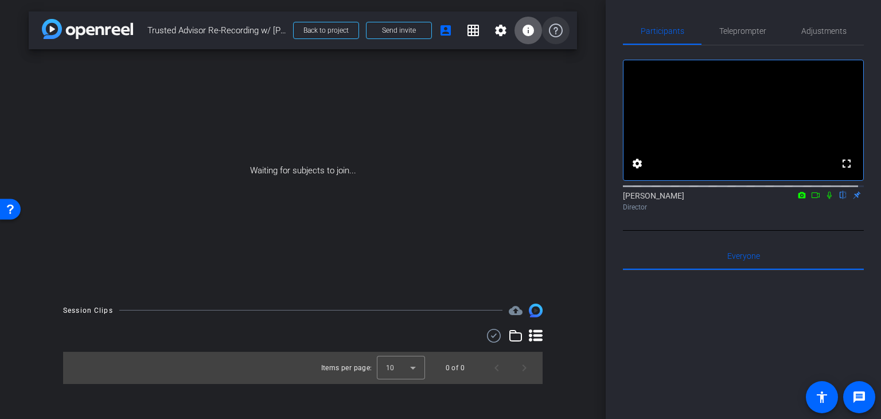
click at [558, 29] on icon at bounding box center [556, 31] width 14 height 14
